Goal: Information Seeking & Learning: Check status

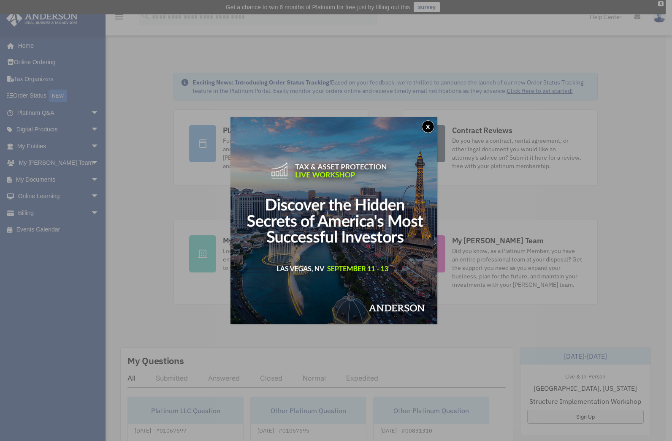
click at [429, 129] on button "x" at bounding box center [428, 126] width 13 height 13
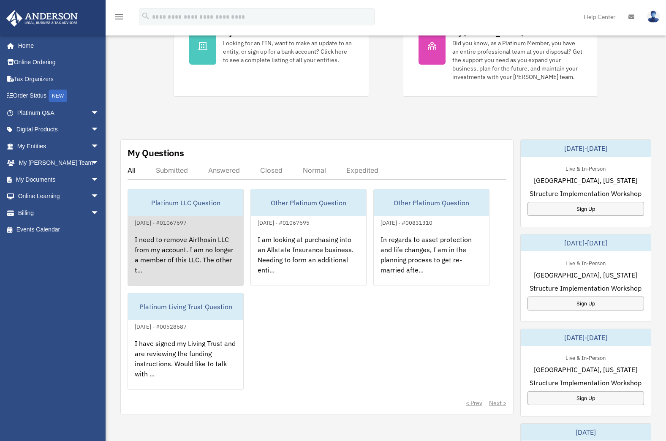
scroll to position [211, 0]
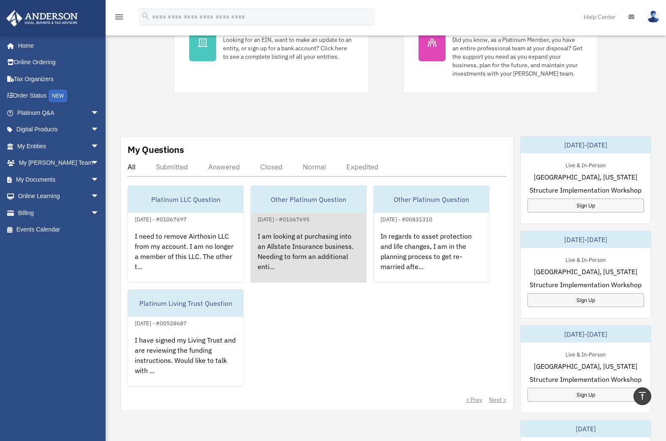
click at [318, 200] on div "Other Platinum Question" at bounding box center [308, 199] width 115 height 27
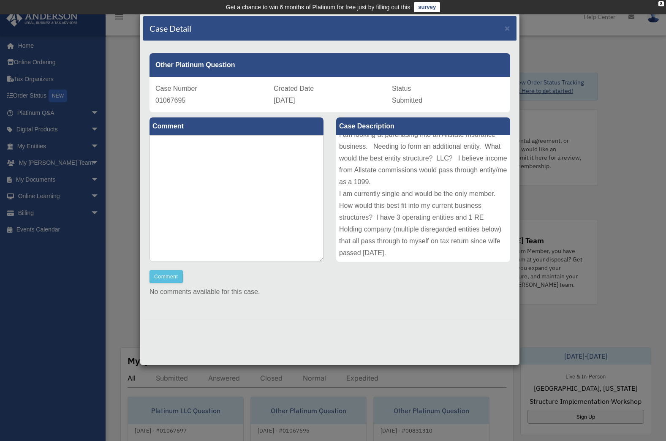
scroll to position [0, 0]
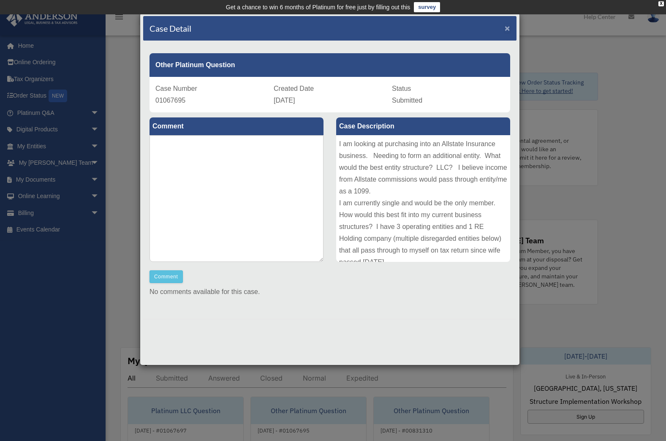
click at [507, 27] on span "×" at bounding box center [507, 28] width 5 height 10
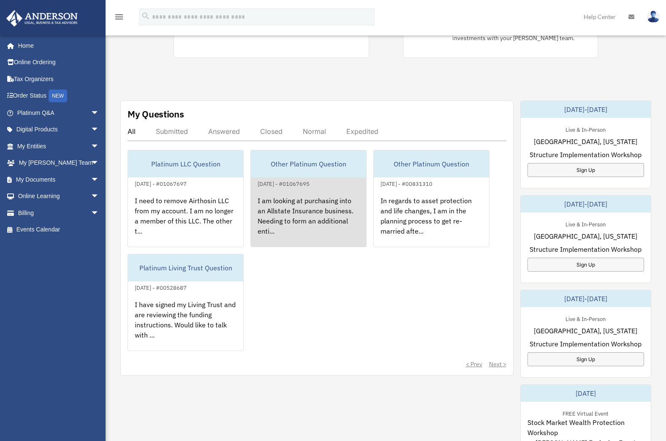
scroll to position [264, 0]
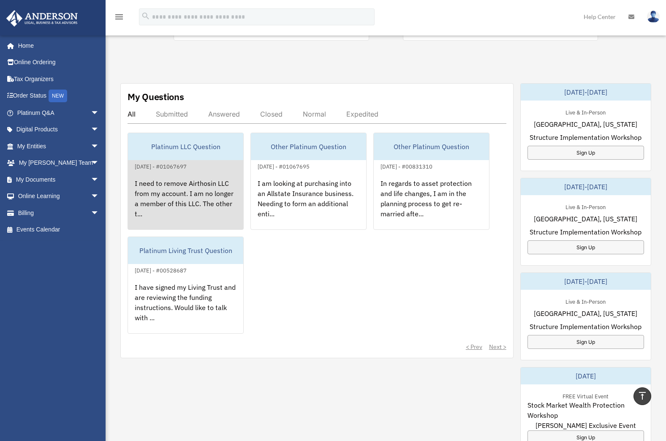
click at [187, 147] on div "Platinum LLC Question" at bounding box center [185, 146] width 115 height 27
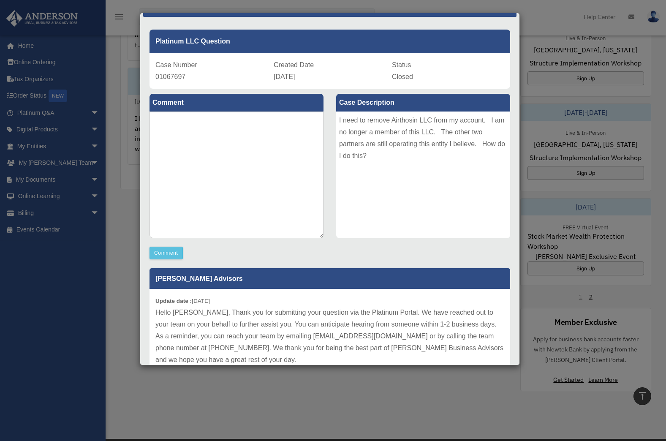
scroll to position [68, 0]
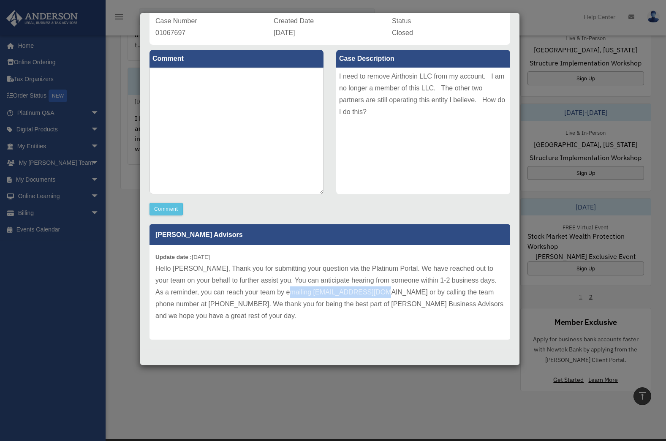
drag, startPoint x: 298, startPoint y: 293, endPoint x: 397, endPoint y: 294, distance: 98.8
click at [397, 294] on p "Hello [PERSON_NAME], Thank you for submitting your question via the Platinum Po…" at bounding box center [329, 292] width 349 height 59
drag, startPoint x: 397, startPoint y: 294, endPoint x: 393, endPoint y: 293, distance: 4.4
copy p "[EMAIL_ADDRESS][DOMAIN_NAME]"
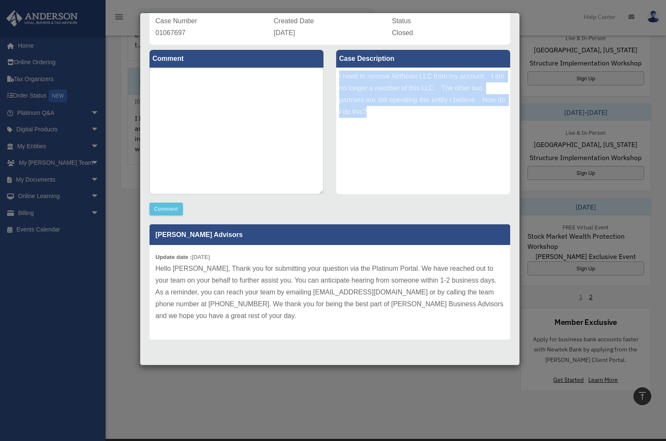
drag, startPoint x: 336, startPoint y: 76, endPoint x: 389, endPoint y: 111, distance: 64.2
click at [389, 111] on div "I need to remove Airthosin LLC from my account. I am no longer a member of this…" at bounding box center [423, 131] width 174 height 127
drag, startPoint x: 389, startPoint y: 111, endPoint x: 364, endPoint y: 103, distance: 26.8
copy div "I need to remove Airthosin LLC from my account. I am no longer a member of this…"
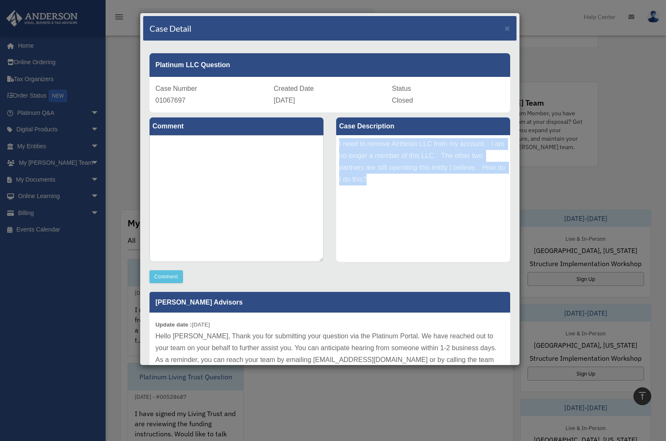
scroll to position [137, 0]
click at [505, 28] on span "×" at bounding box center [507, 28] width 5 height 10
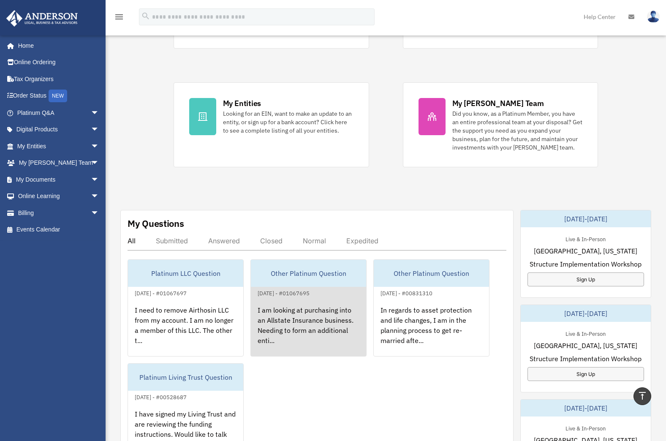
click at [308, 275] on div "Other Platinum Question" at bounding box center [308, 273] width 115 height 27
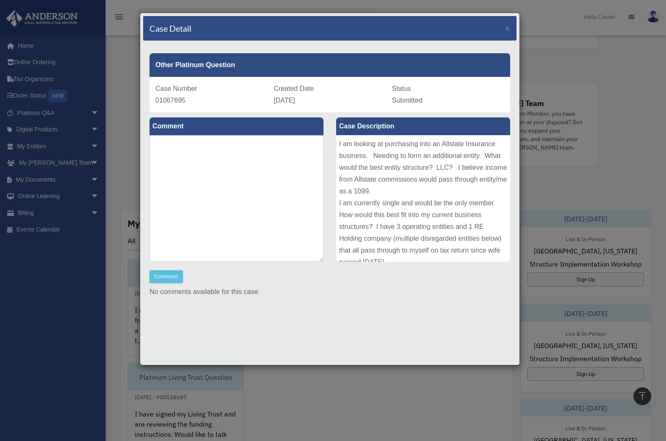
click at [340, 142] on div "I am looking at purchasing into an Allstate Insurance business. Needing to form…" at bounding box center [423, 198] width 174 height 127
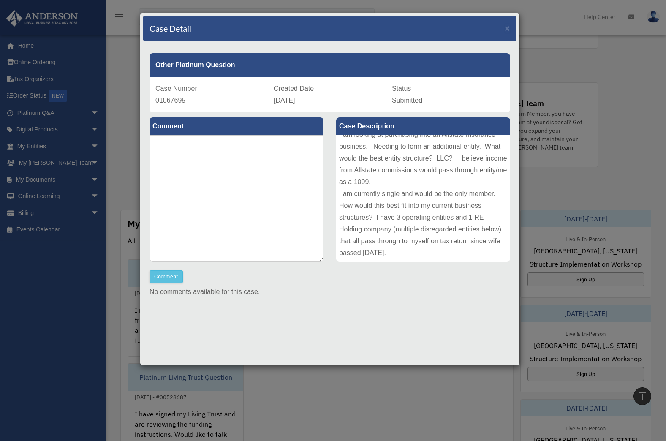
drag, startPoint x: 339, startPoint y: 142, endPoint x: 463, endPoint y: 266, distance: 175.6
click at [463, 266] on div "Case Description I am looking at purchasing into an Allstate Insurance business…" at bounding box center [423, 190] width 187 height 156
drag, startPoint x: 463, startPoint y: 266, endPoint x: 414, endPoint y: 215, distance: 70.8
copy div "I am looking at purchasing into an Allstate Insurance business. Needing to form…"
click at [505, 29] on span "×" at bounding box center [507, 28] width 5 height 10
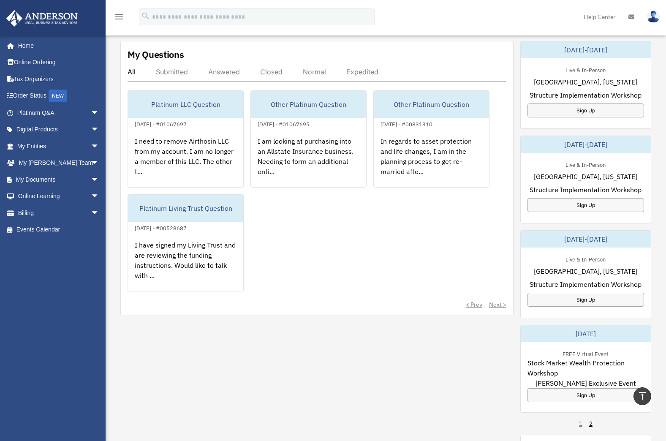
scroll to position [0, 0]
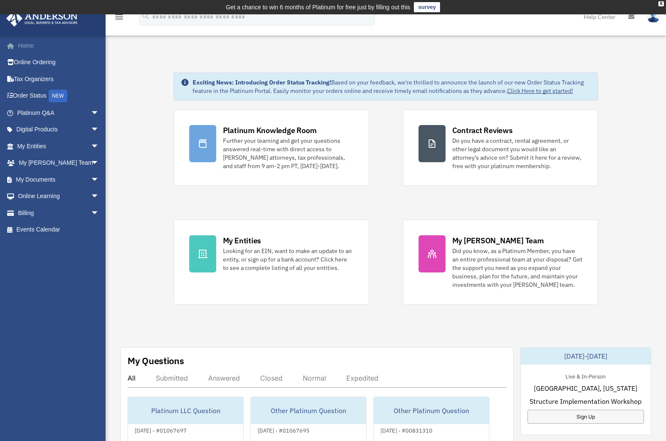
click at [21, 46] on link "Home" at bounding box center [59, 45] width 106 height 17
